Goal: Task Accomplishment & Management: Manage account settings

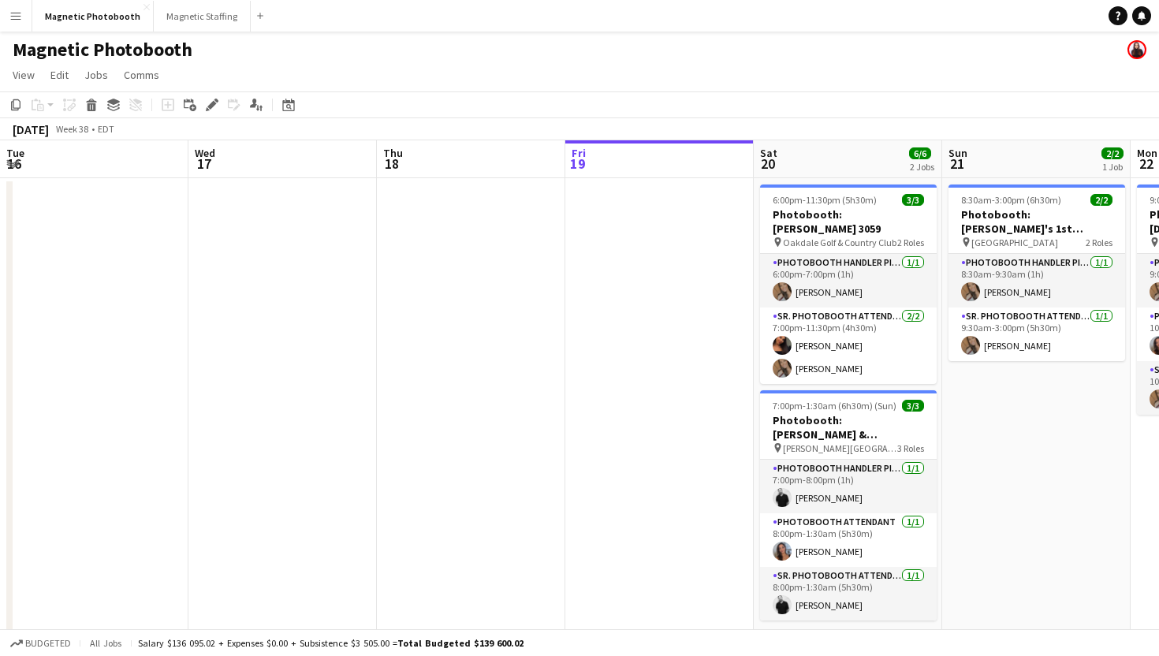
scroll to position [0, 449]
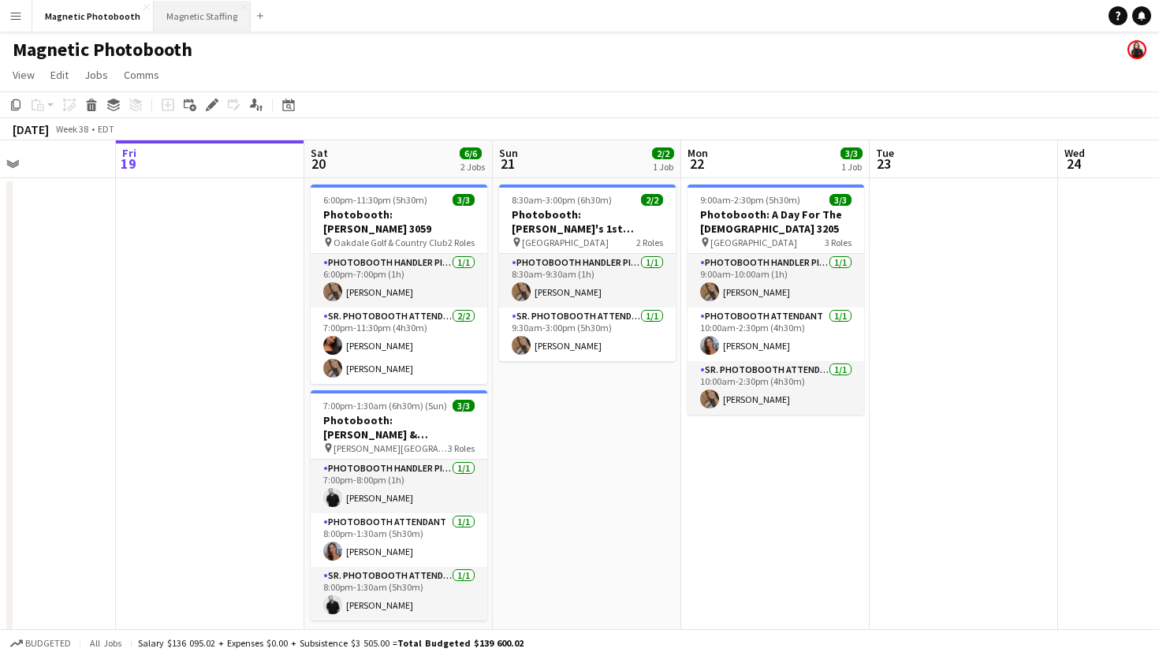
click at [173, 28] on button "Magnetic Staffing Close" at bounding box center [202, 16] width 97 height 31
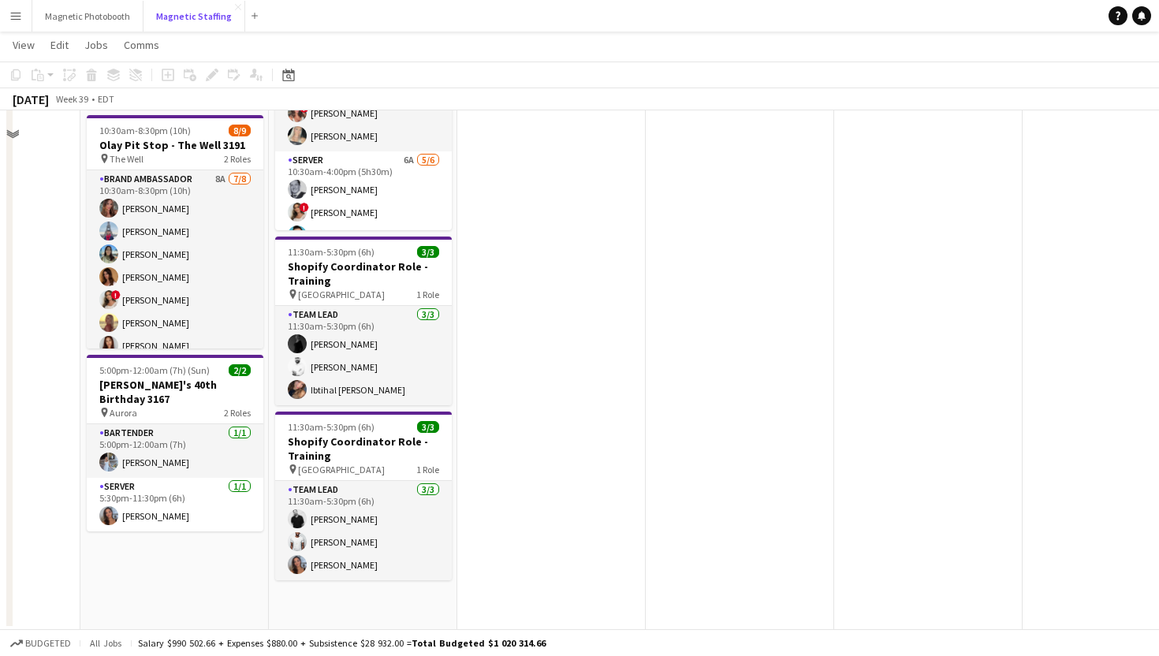
scroll to position [635, 0]
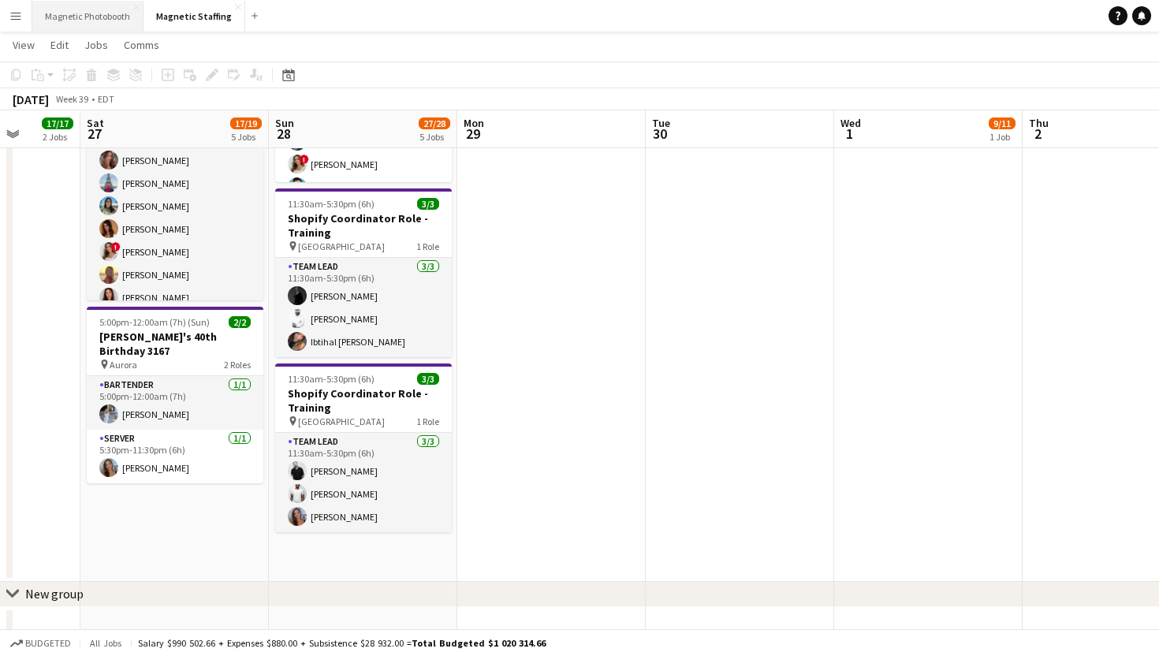
click at [100, 16] on button "Magnetic Photobooth Close" at bounding box center [87, 16] width 111 height 31
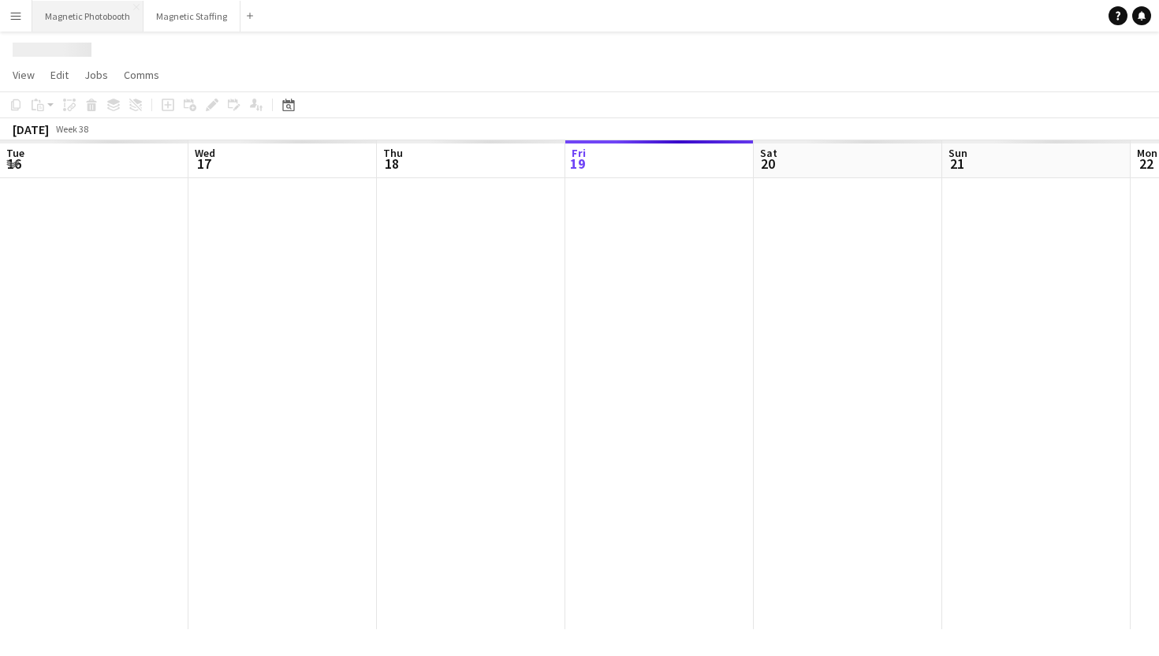
scroll to position [0, 377]
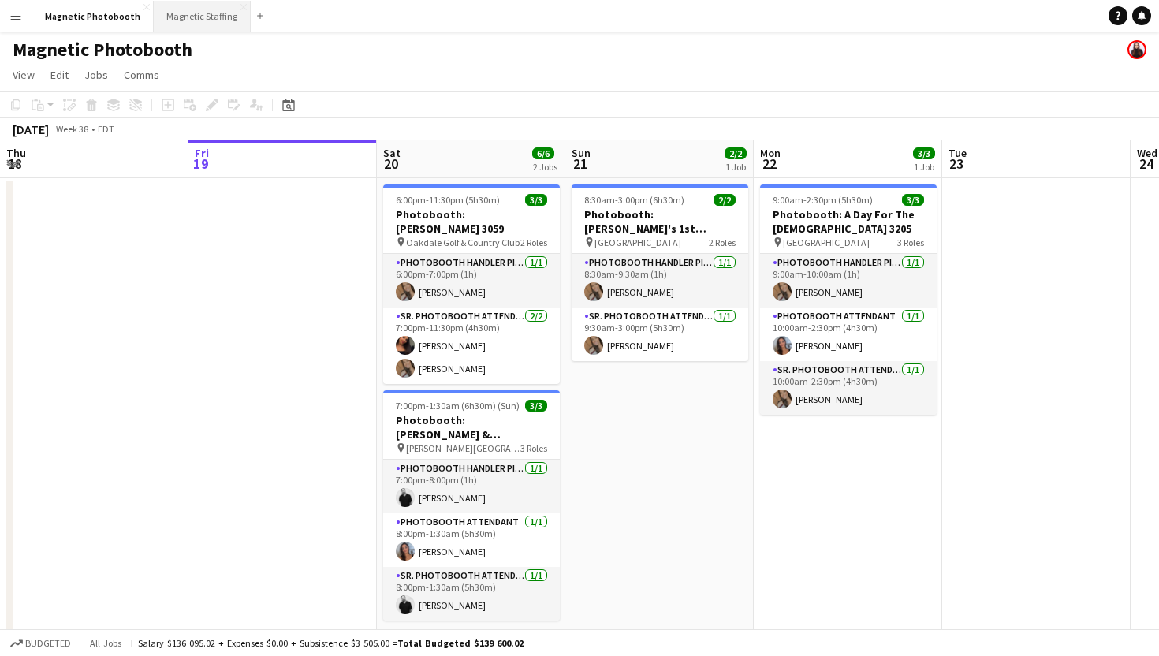
click at [203, 17] on button "Magnetic Staffing Close" at bounding box center [202, 16] width 97 height 31
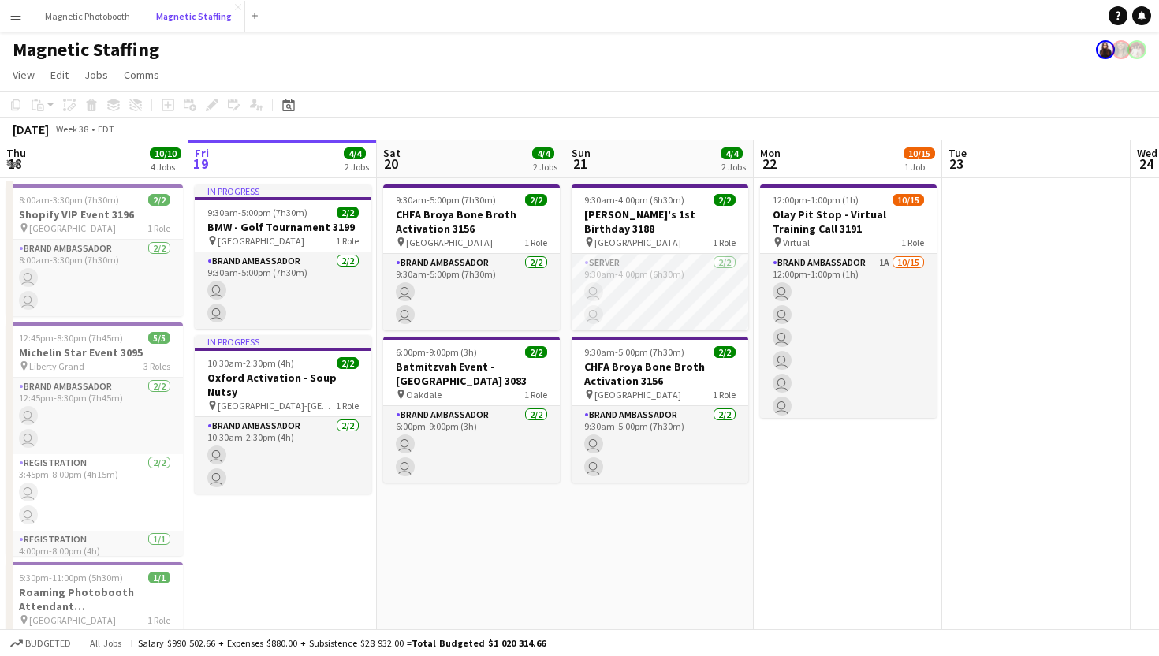
scroll to position [0, 382]
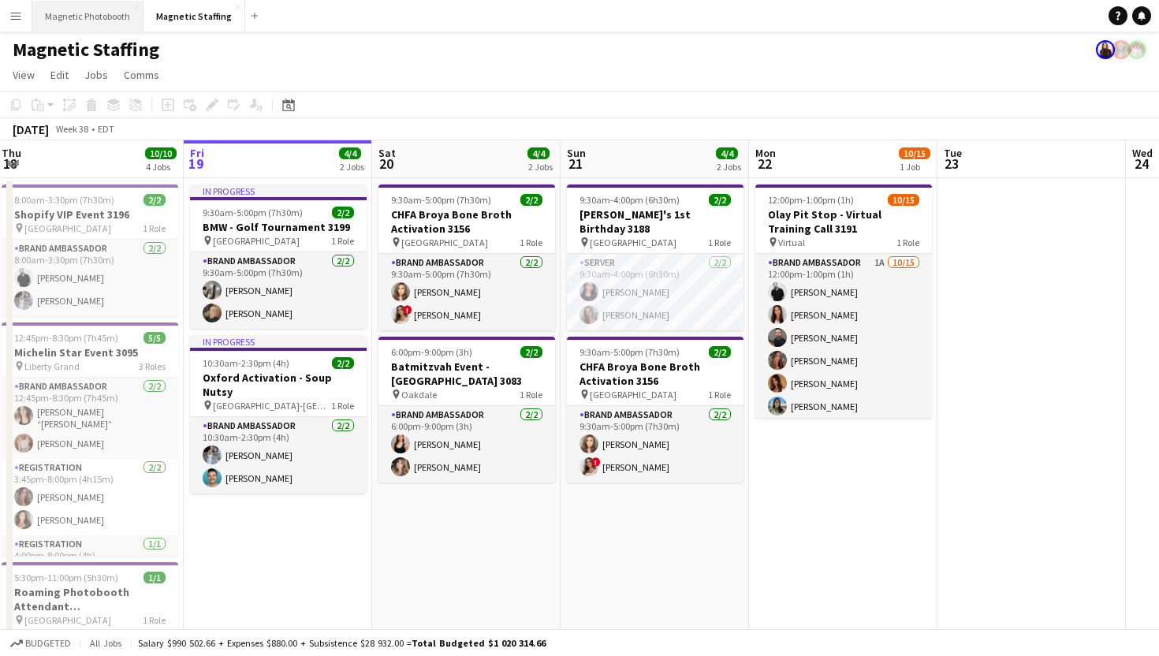
click at [110, 17] on button "Magnetic Photobooth Close" at bounding box center [87, 16] width 111 height 31
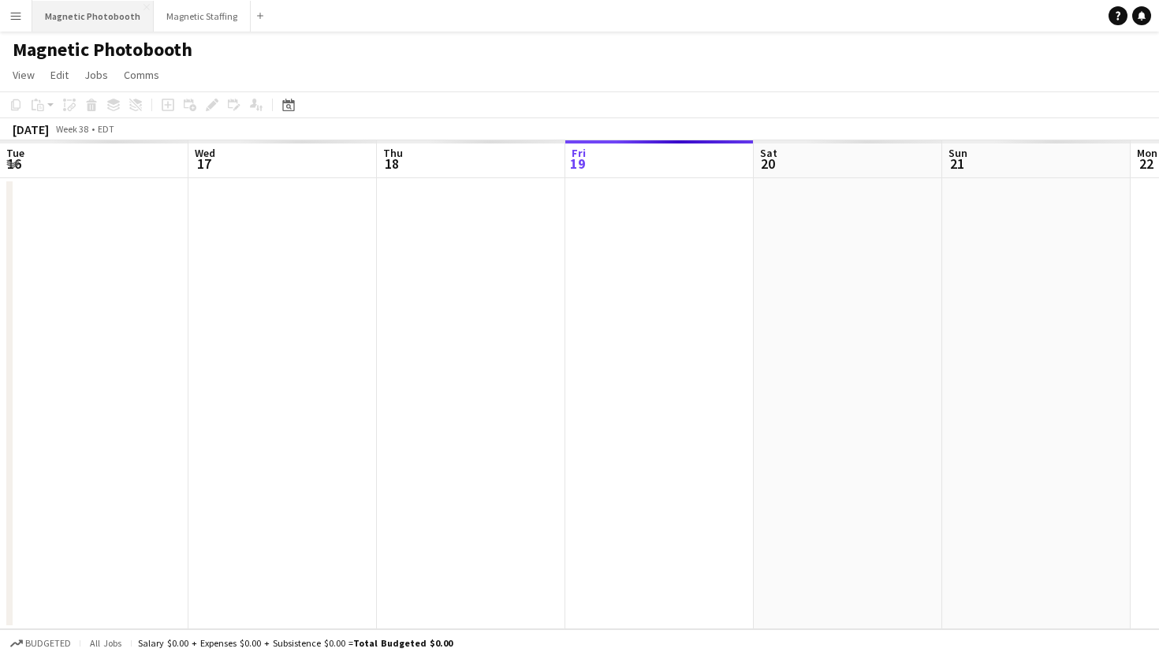
scroll to position [0, 377]
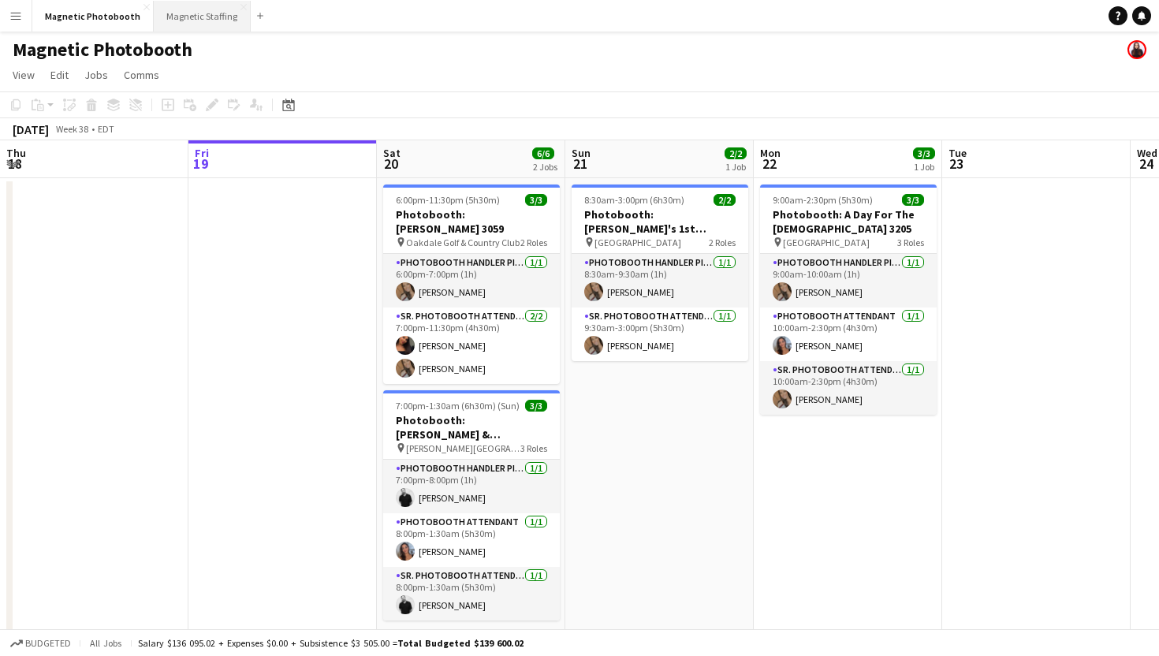
click at [186, 24] on button "Magnetic Staffing Close" at bounding box center [202, 16] width 97 height 31
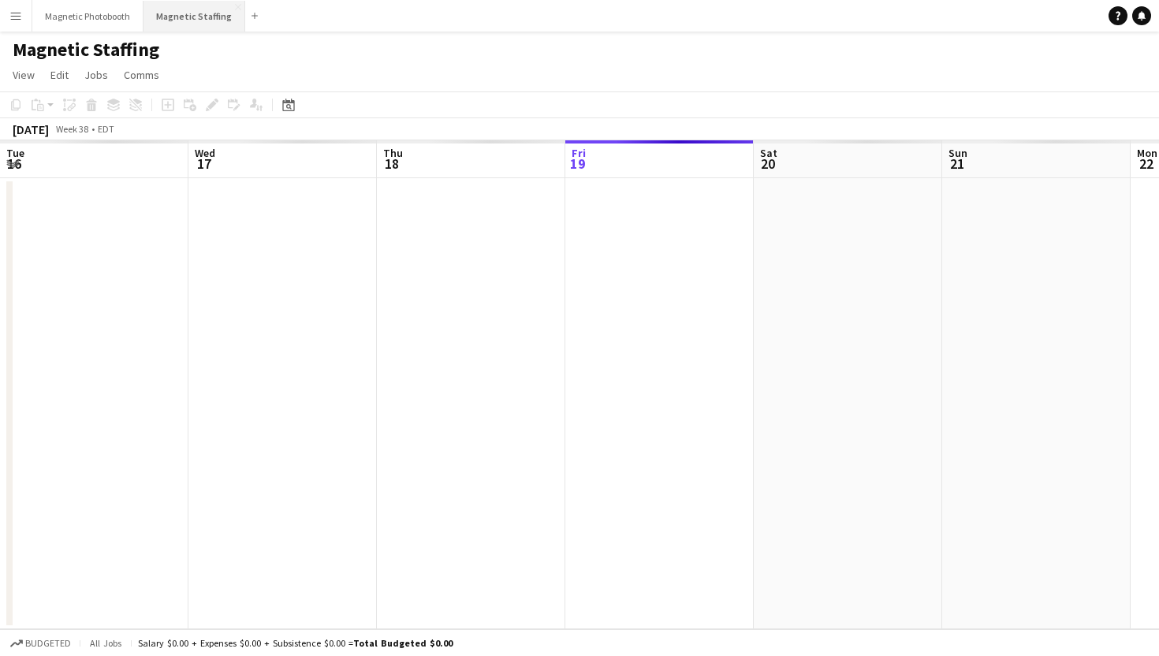
scroll to position [0, 377]
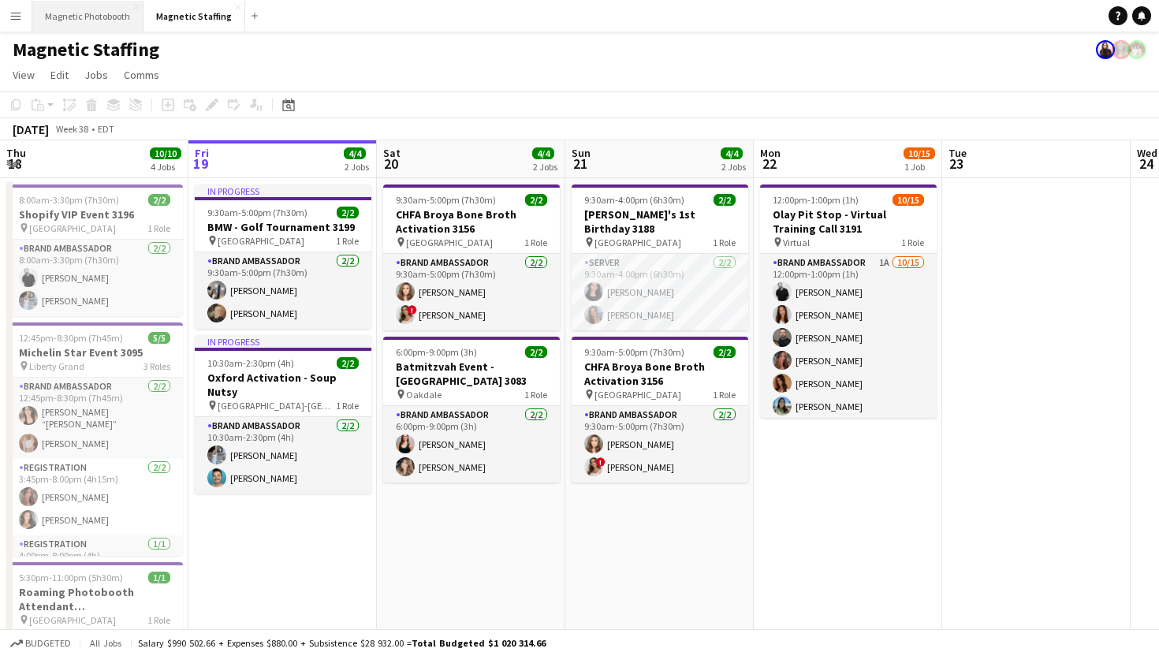
click at [115, 20] on button "Magnetic Photobooth Close" at bounding box center [87, 16] width 111 height 31
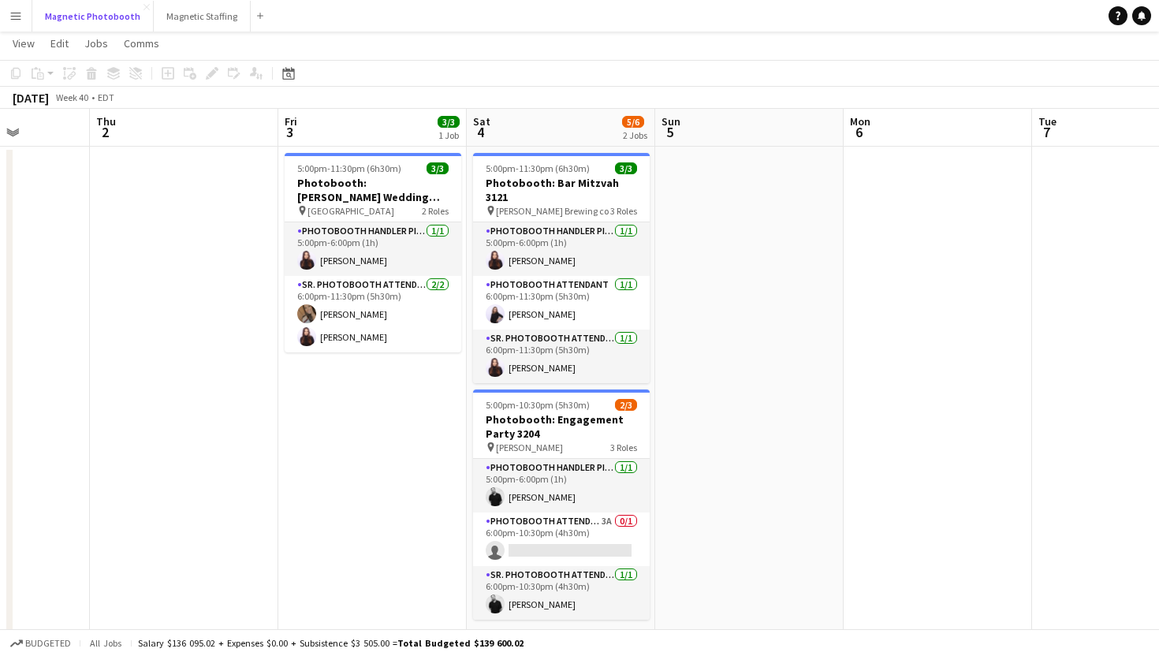
scroll to position [45, 0]
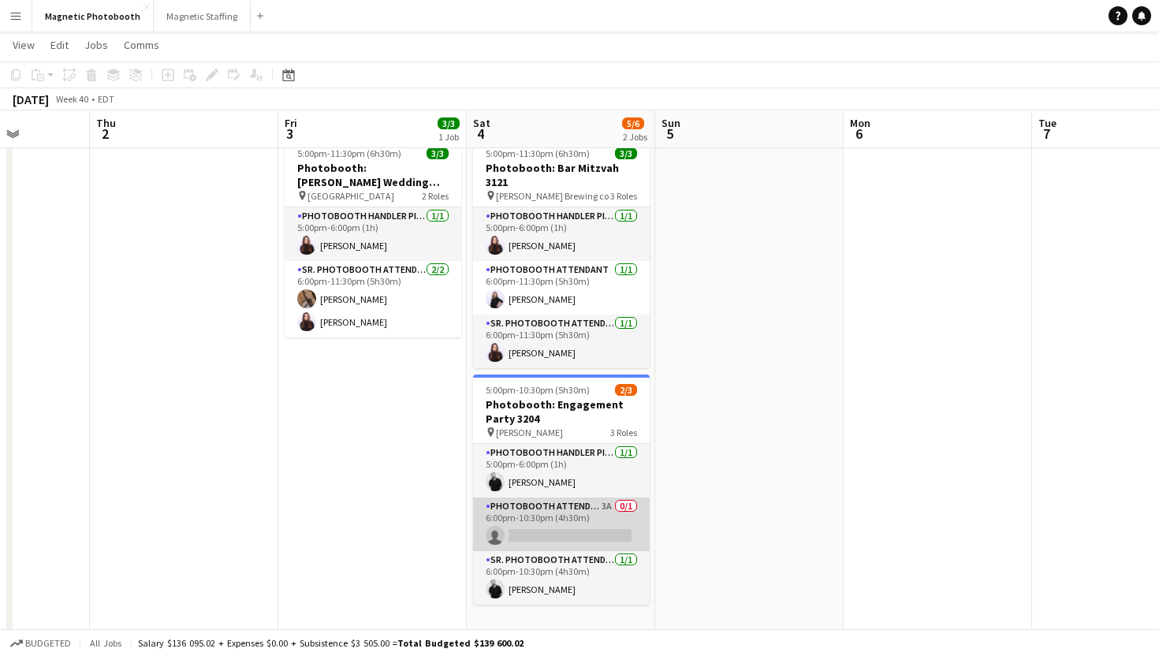
click at [548, 512] on app-card-role "Photobooth Attendant 3A 0/1 6:00pm-10:30pm (4h30m) single-neutral-actions" at bounding box center [561, 524] width 177 height 54
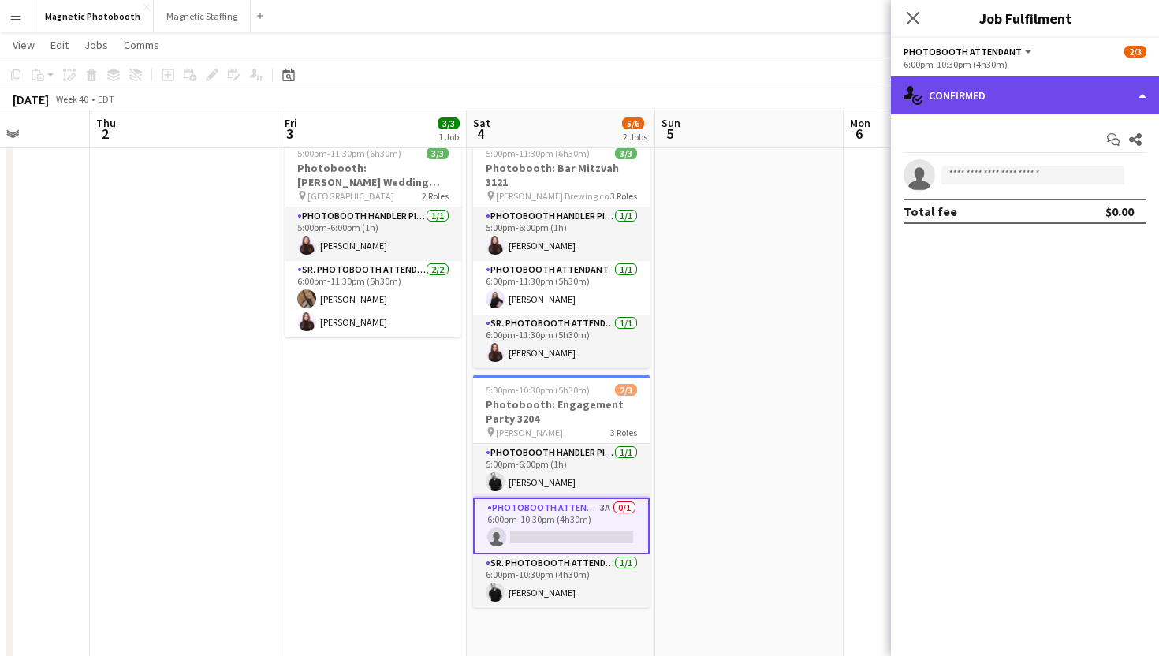
click at [938, 99] on div "single-neutral-actions-check-2 Confirmed" at bounding box center [1025, 95] width 268 height 38
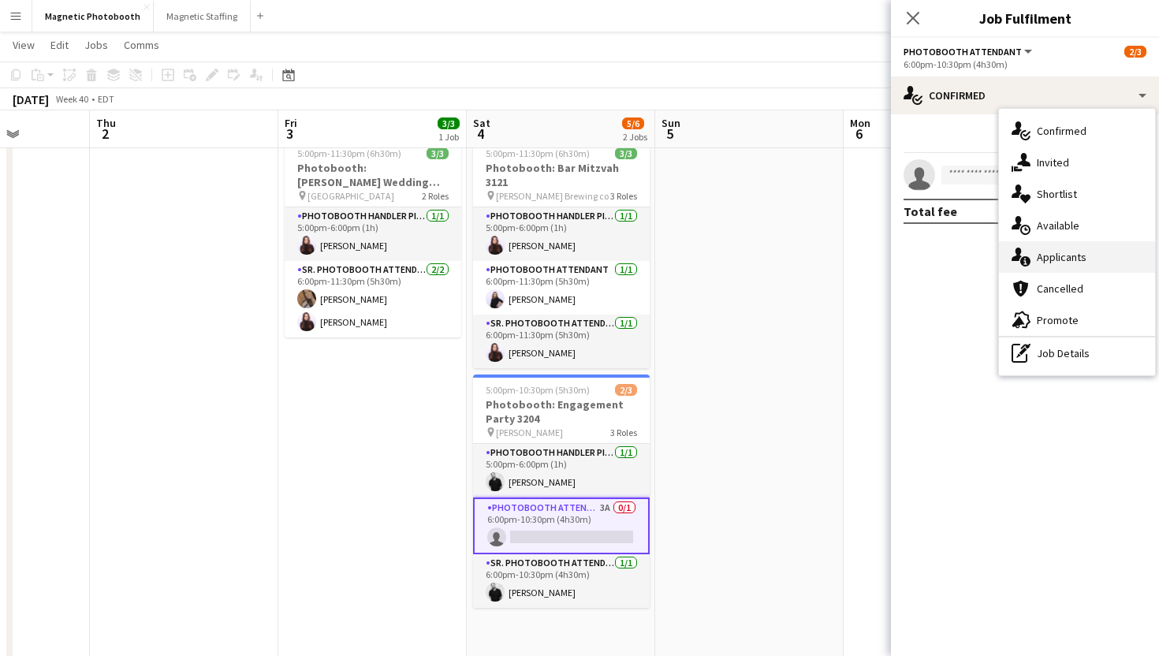
click at [1029, 261] on icon at bounding box center [1025, 261] width 10 height 10
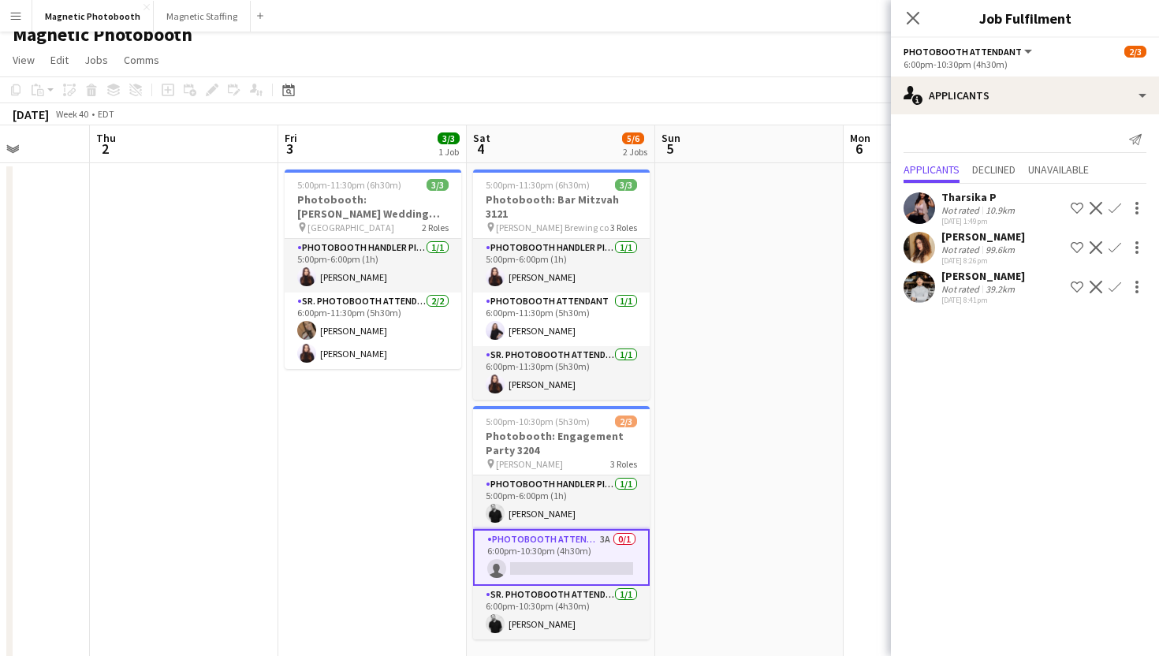
scroll to position [13, 0]
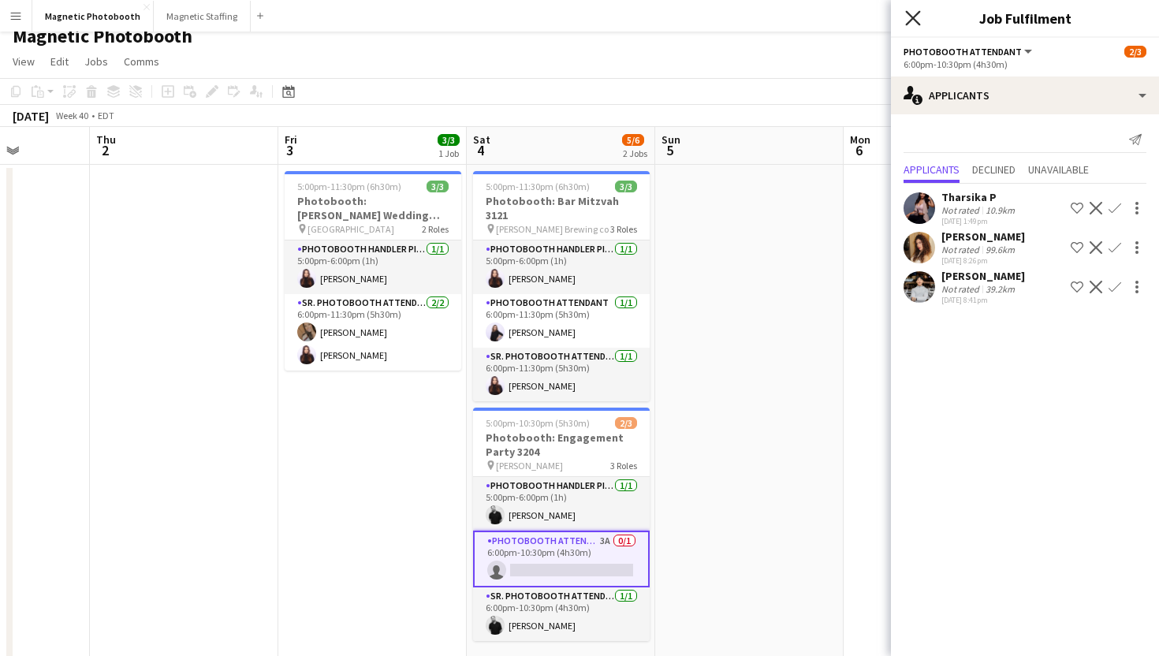
click at [913, 23] on icon "Close pop-in" at bounding box center [912, 17] width 15 height 15
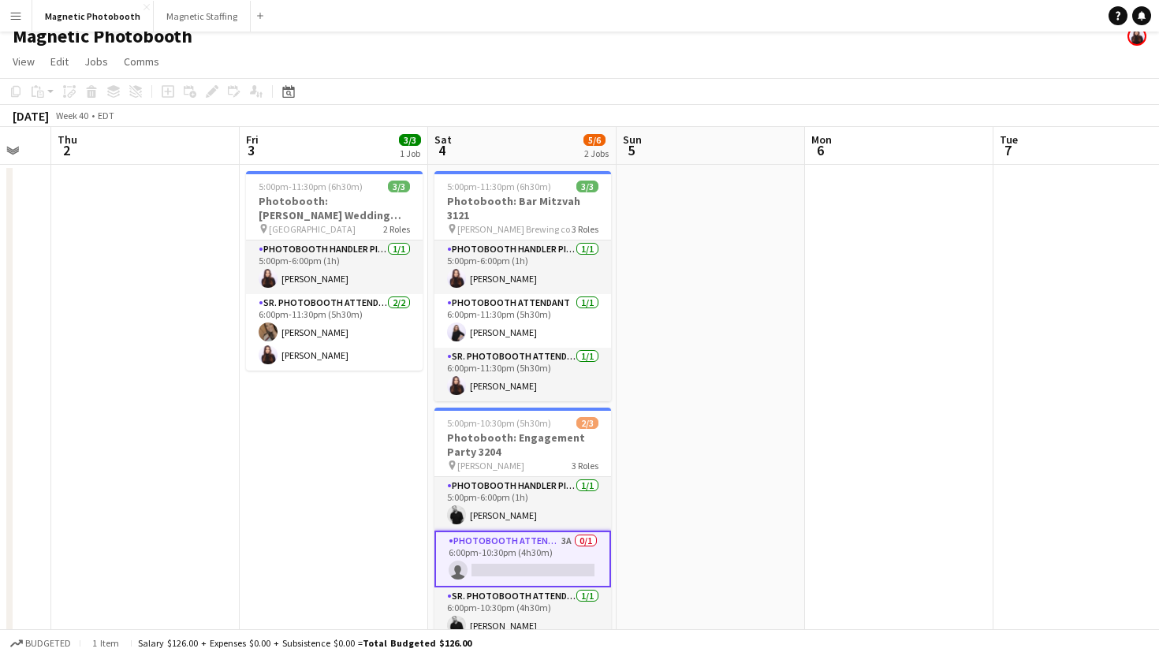
scroll to position [0, 515]
click at [580, 307] on app-card-role "Photobooth Attendant [DATE] 6:00pm-11:30pm (5h30m) [PERSON_NAME]" at bounding box center [522, 321] width 177 height 54
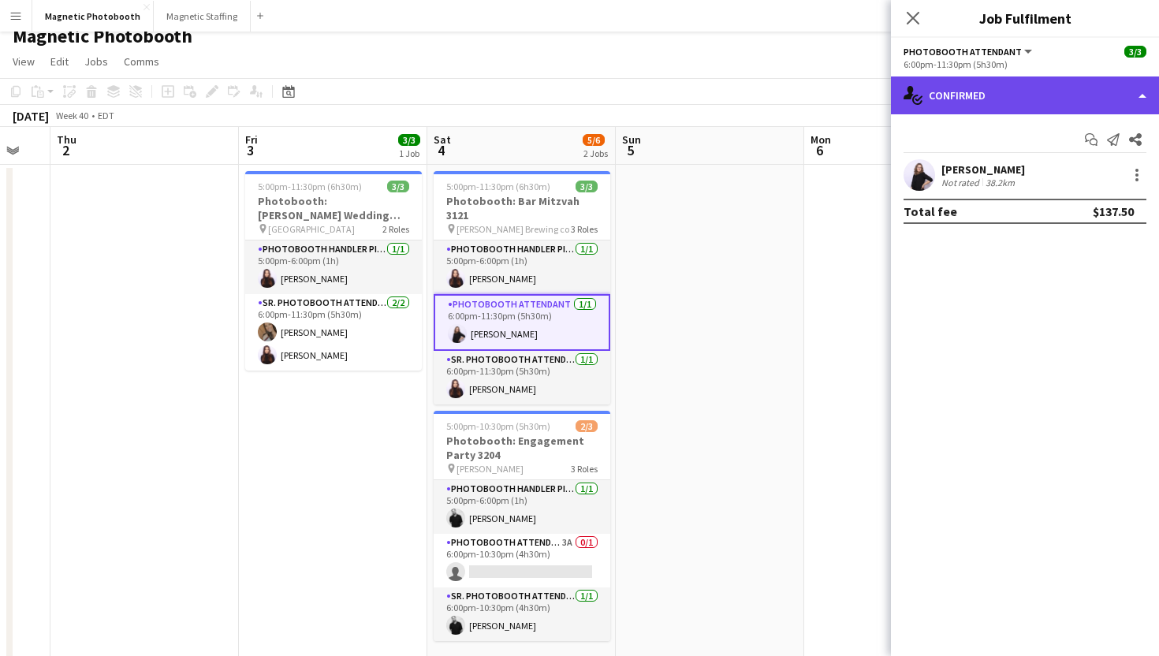
click at [1077, 84] on div "single-neutral-actions-check-2 Confirmed" at bounding box center [1025, 95] width 268 height 38
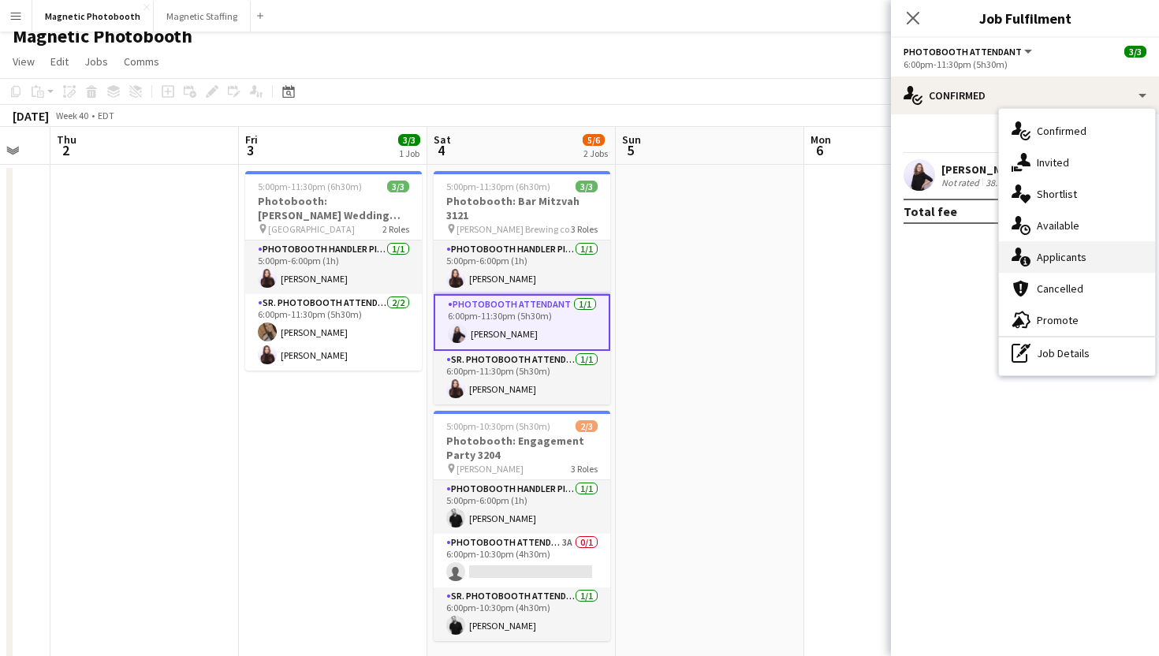
click at [1066, 247] on div "single-neutral-actions-information Applicants" at bounding box center [1077, 257] width 156 height 32
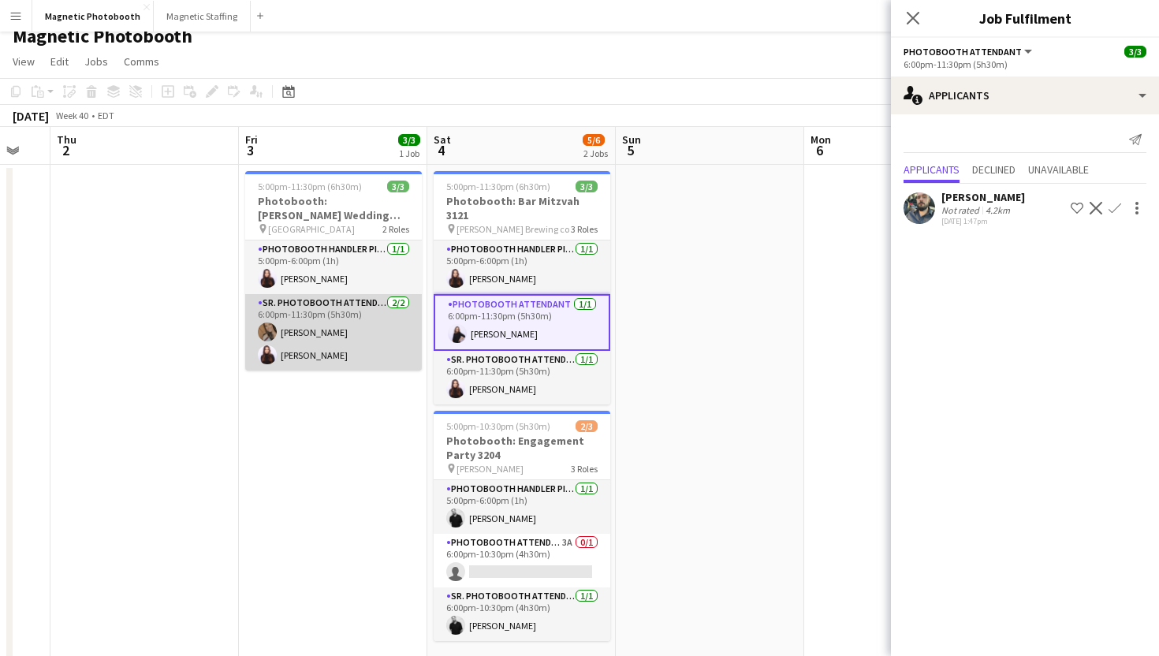
click at [337, 329] on app-card-role "Sr. Photobooth Attendant [DATE] 6:00pm-11:30pm (5h30m) [PERSON_NAME] [PERSON_NA…" at bounding box center [333, 332] width 177 height 76
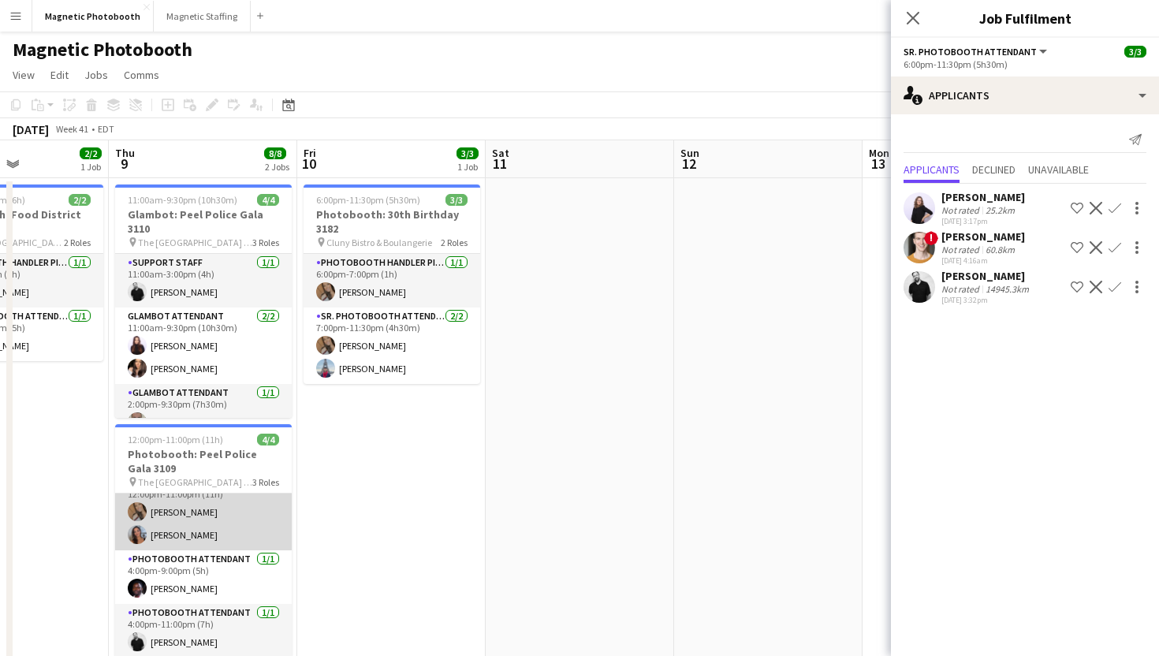
scroll to position [0, 647]
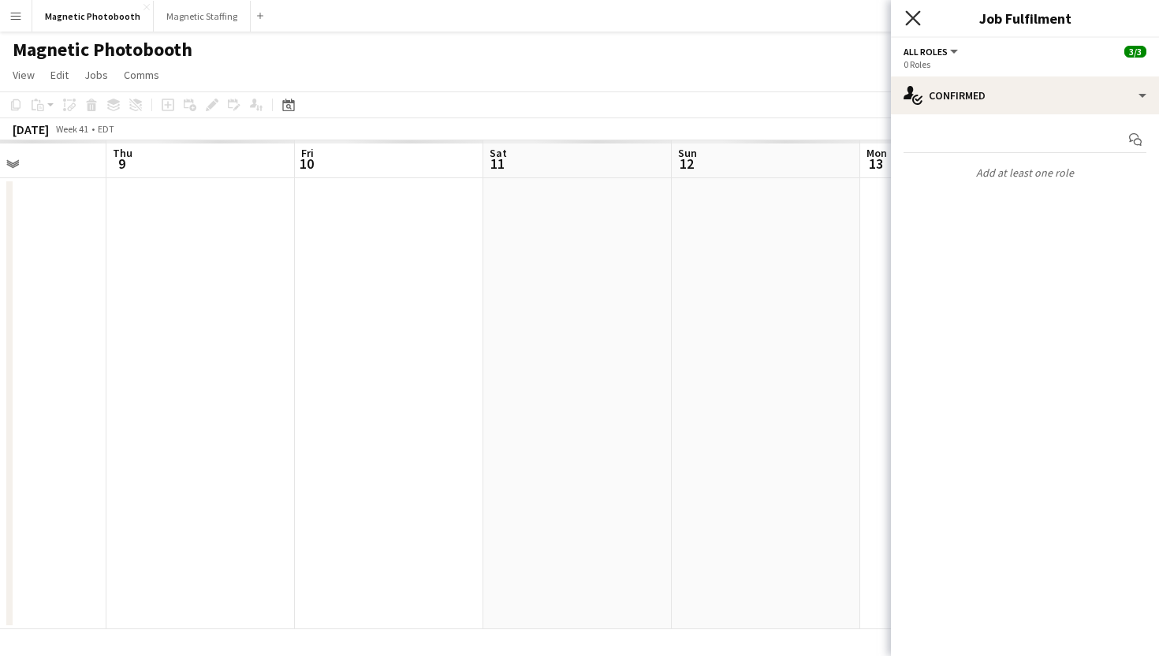
click at [916, 16] on icon "Close pop-in" at bounding box center [912, 17] width 15 height 15
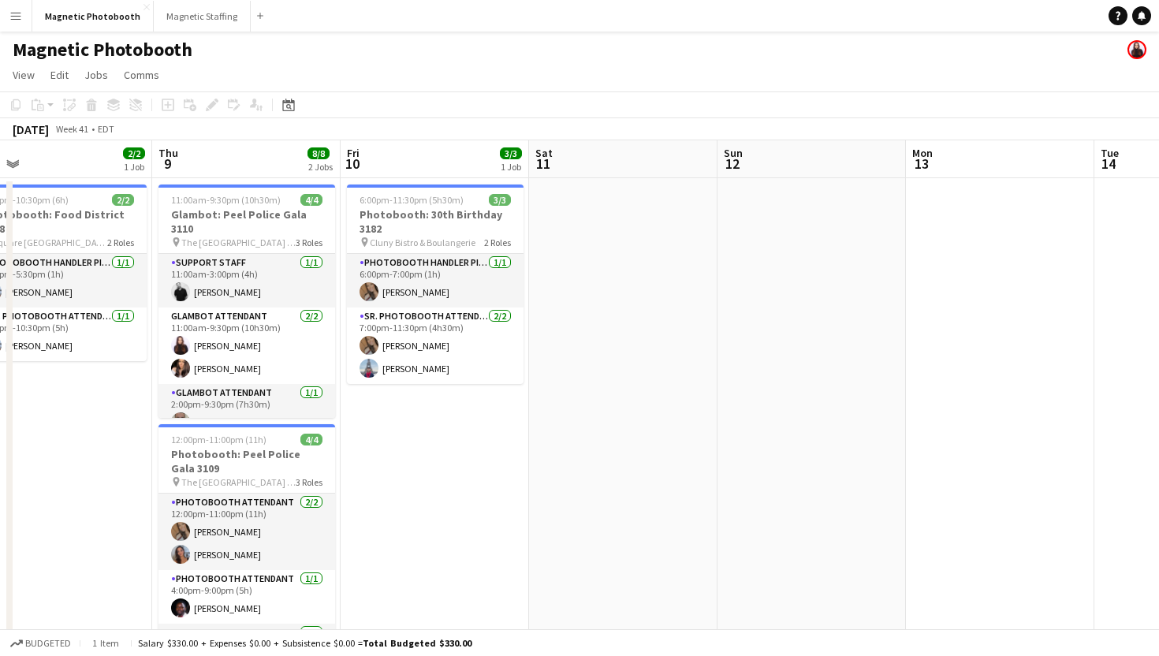
scroll to position [0, 591]
